Goal: Task Accomplishment & Management: Manage account settings

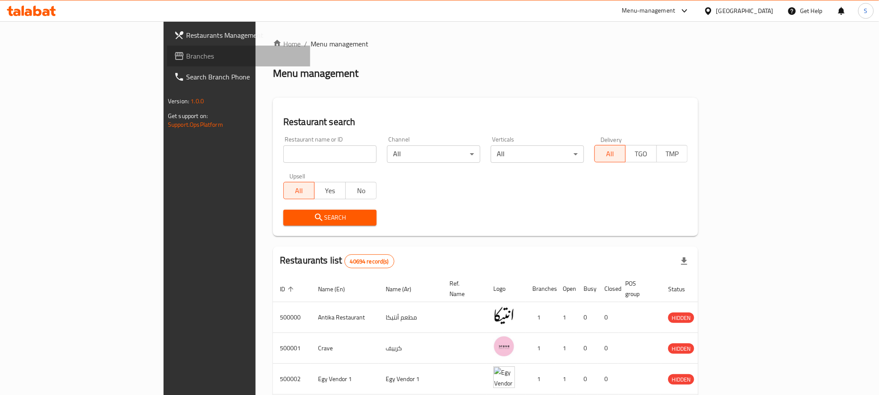
click at [186, 55] on span "Branches" at bounding box center [244, 56] width 117 height 10
click at [283, 155] on input "search" at bounding box center [329, 153] width 93 height 17
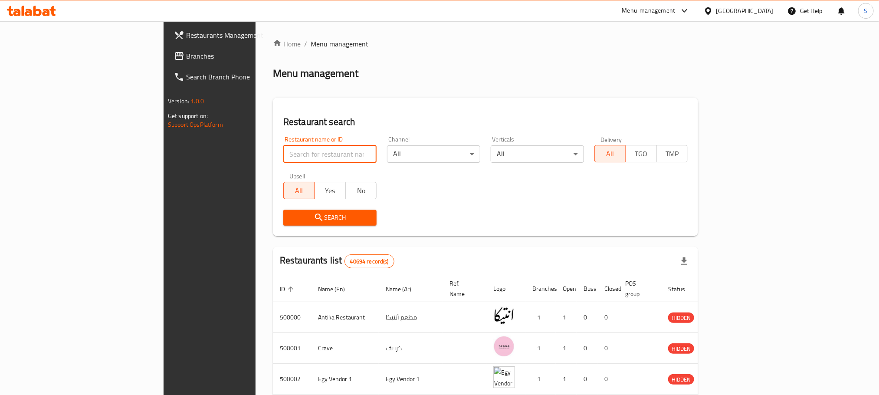
paste input "688519"
type input "688519"
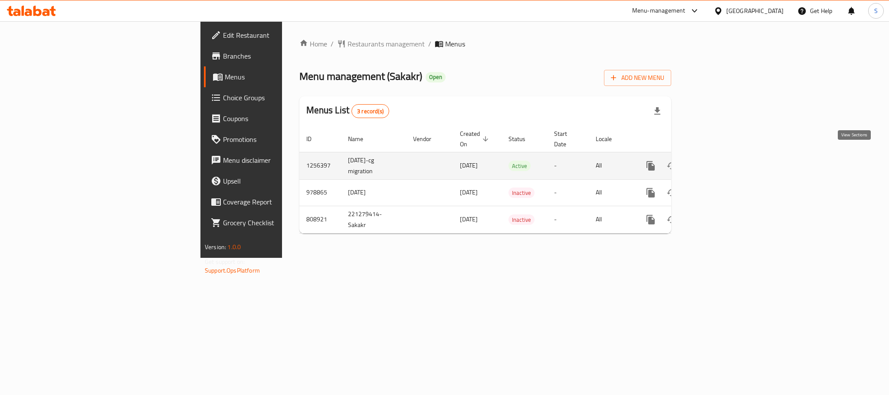
click at [717, 162] on icon "enhanced table" at bounding box center [714, 166] width 8 height 8
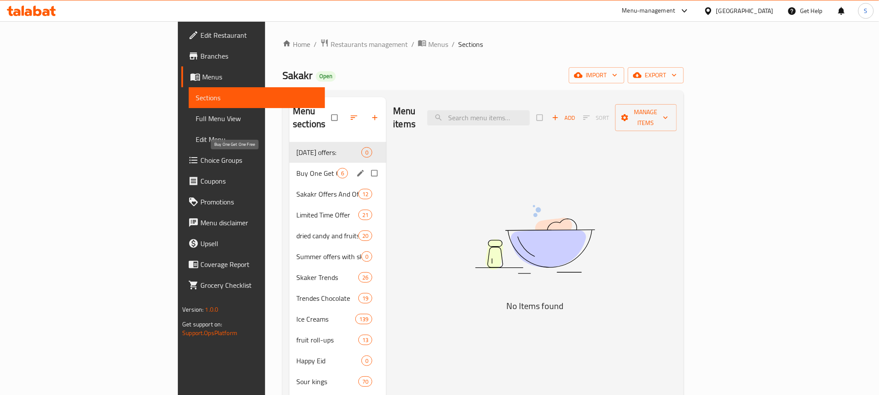
click at [296, 168] on span "Buy One Get One Free" at bounding box center [316, 173] width 41 height 10
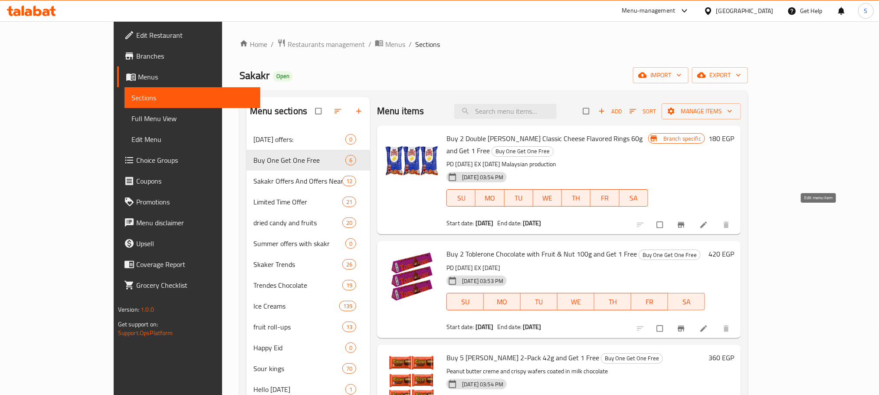
click at [707, 222] on icon at bounding box center [704, 225] width 7 height 7
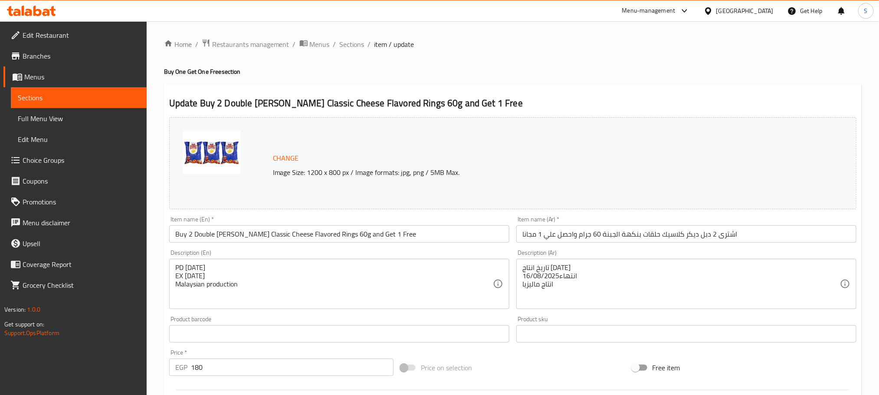
click at [762, 8] on div "[GEOGRAPHIC_DATA]" at bounding box center [744, 11] width 57 height 10
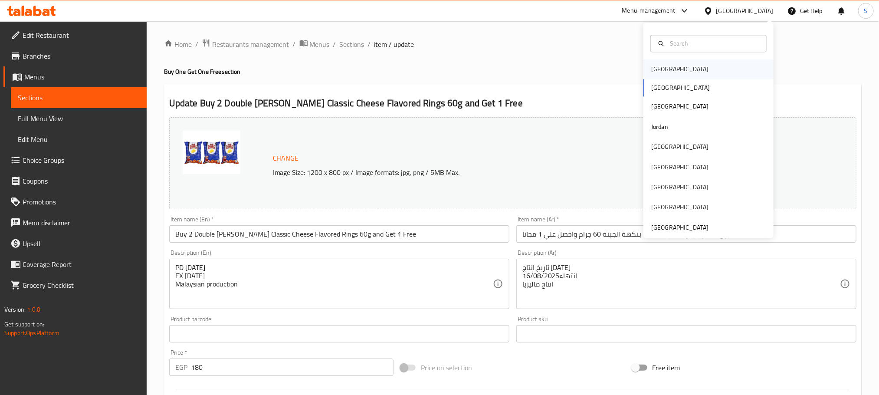
click at [659, 65] on div "Bahrain" at bounding box center [679, 70] width 57 height 10
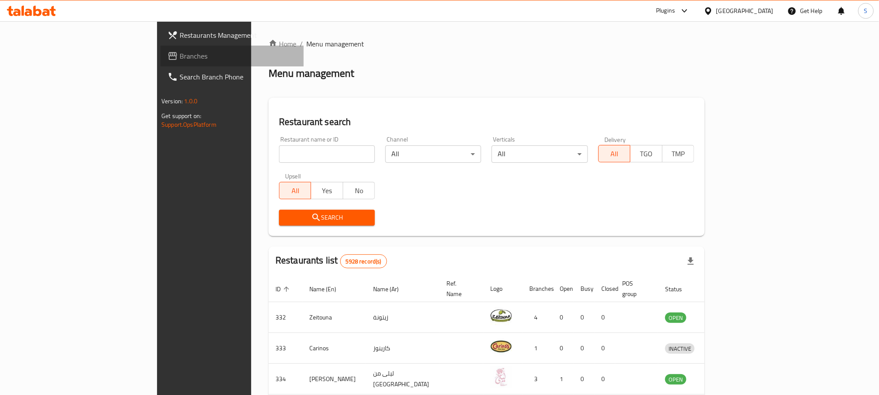
click at [180, 51] on span "Branches" at bounding box center [238, 56] width 117 height 10
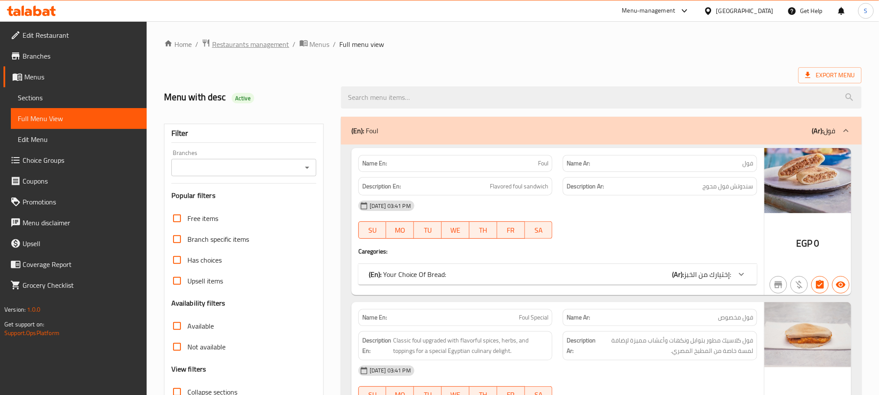
click at [257, 43] on span "Restaurants management" at bounding box center [250, 44] width 77 height 10
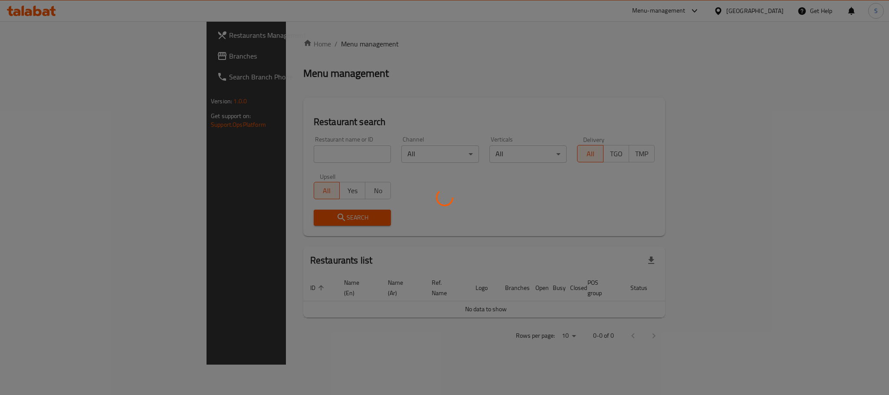
click at [238, 151] on div at bounding box center [444, 197] width 889 height 395
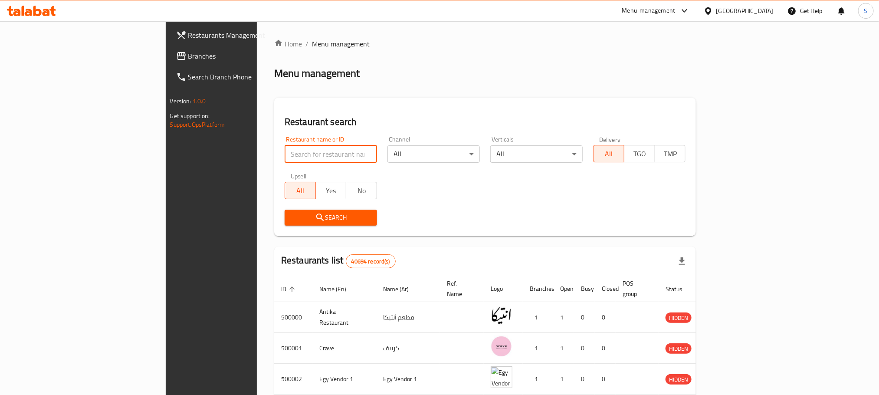
click at [285, 151] on input "search" at bounding box center [331, 153] width 92 height 17
paste input "654470"
type input "654470"
click button "Search" at bounding box center [331, 218] width 92 height 16
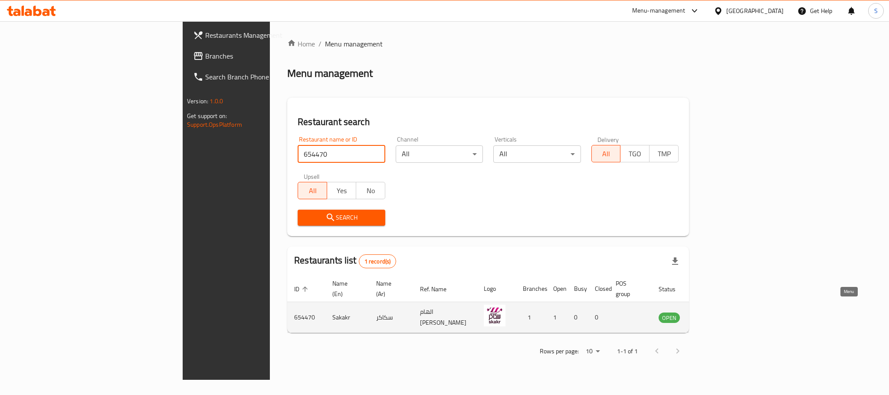
click at [714, 314] on icon "enhanced table" at bounding box center [710, 317] width 10 height 7
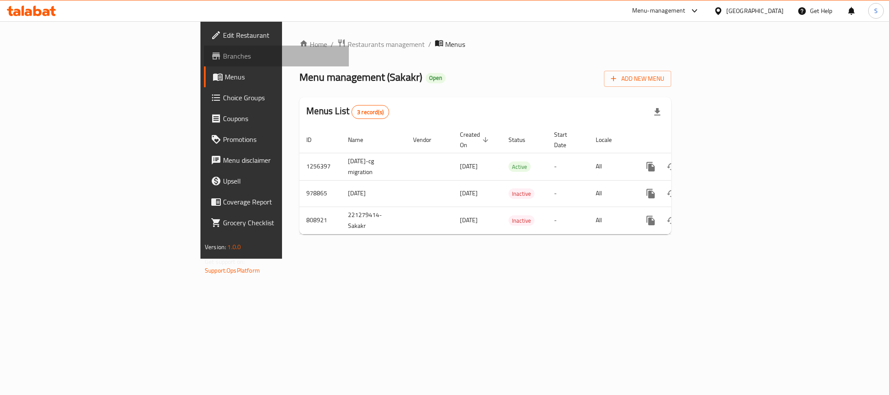
click at [223, 54] on span "Branches" at bounding box center [282, 56] width 119 height 10
